Goal: Information Seeking & Learning: Get advice/opinions

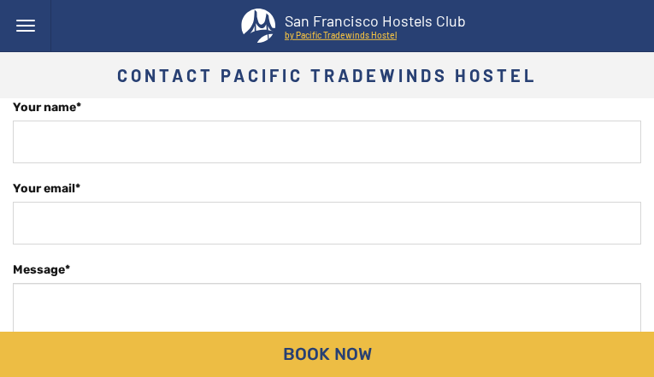
type input "YHQEBbPVwqQJs"
type input "rogatacusa638@gmail.com"
